Goal: Task Accomplishment & Management: Complete application form

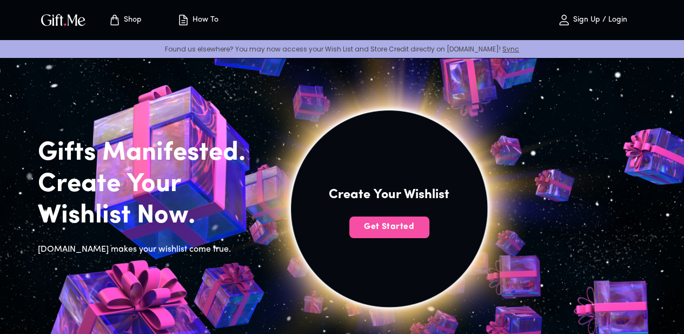
click at [430, 233] on span "Get Started" at bounding box center [390, 227] width 80 height 12
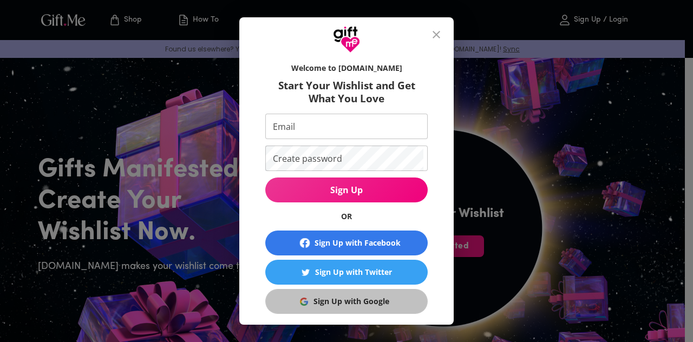
click at [322, 304] on div "Sign Up with Google" at bounding box center [351, 301] width 76 height 12
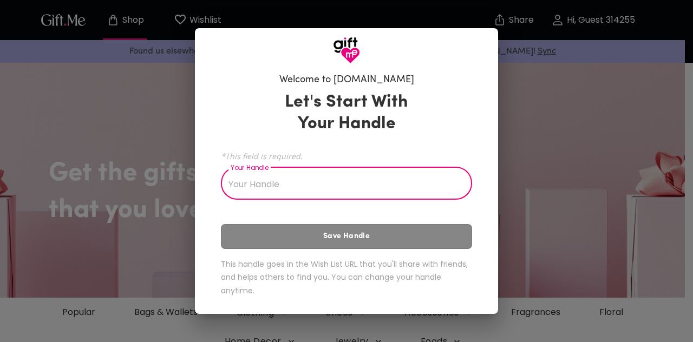
click at [304, 179] on input "Your Handle" at bounding box center [340, 184] width 239 height 30
click at [359, 191] on input "Your Handle" at bounding box center [340, 184] width 239 height 30
type input "a"
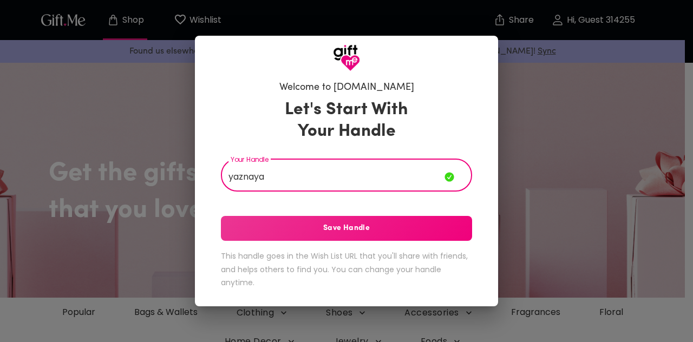
type input "yaznaya"
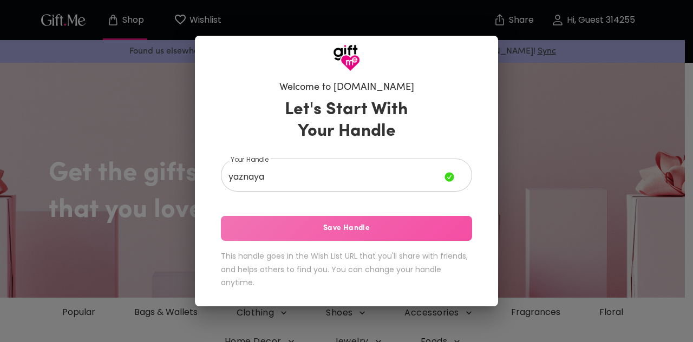
click at [353, 229] on span "Save Handle" at bounding box center [346, 228] width 251 height 12
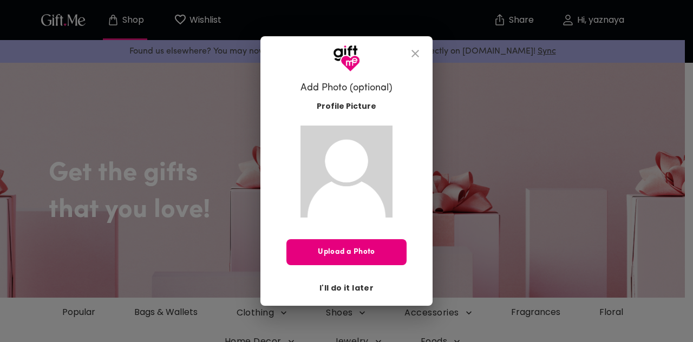
click at [347, 288] on span "I'll do it later" at bounding box center [346, 288] width 54 height 12
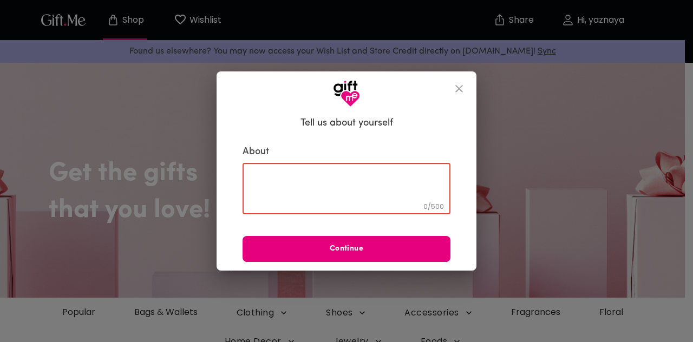
click at [353, 200] on textarea at bounding box center [346, 188] width 193 height 31
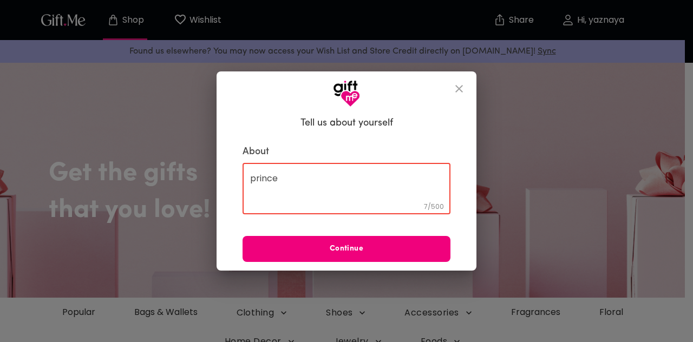
type textarea "prince"
click at [372, 249] on span "Continue" at bounding box center [346, 249] width 208 height 12
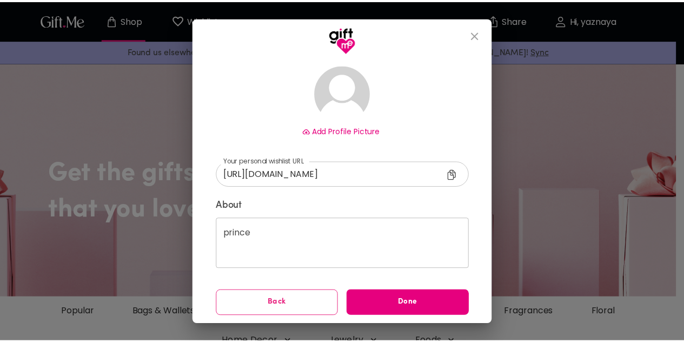
scroll to position [68, 0]
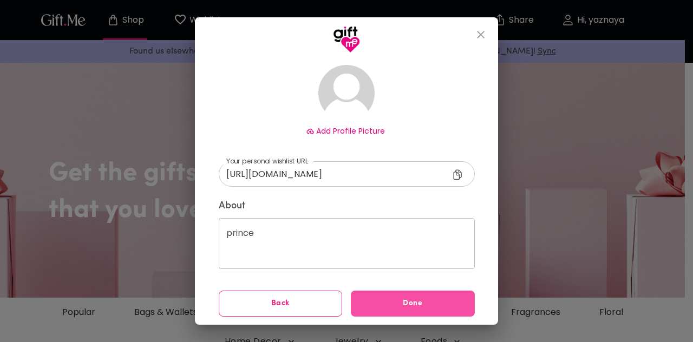
click at [402, 300] on span "Done" at bounding box center [413, 304] width 124 height 12
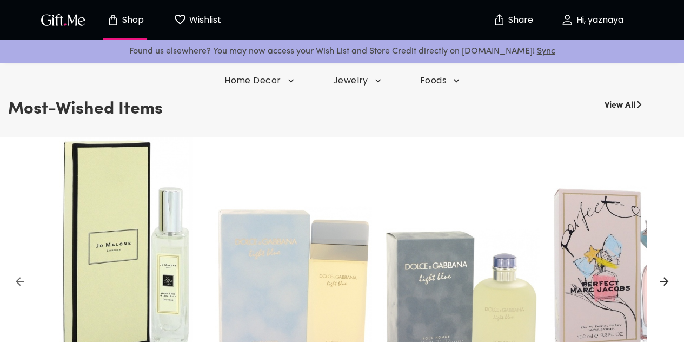
scroll to position [54, 0]
